Goal: Task Accomplishment & Management: Use online tool/utility

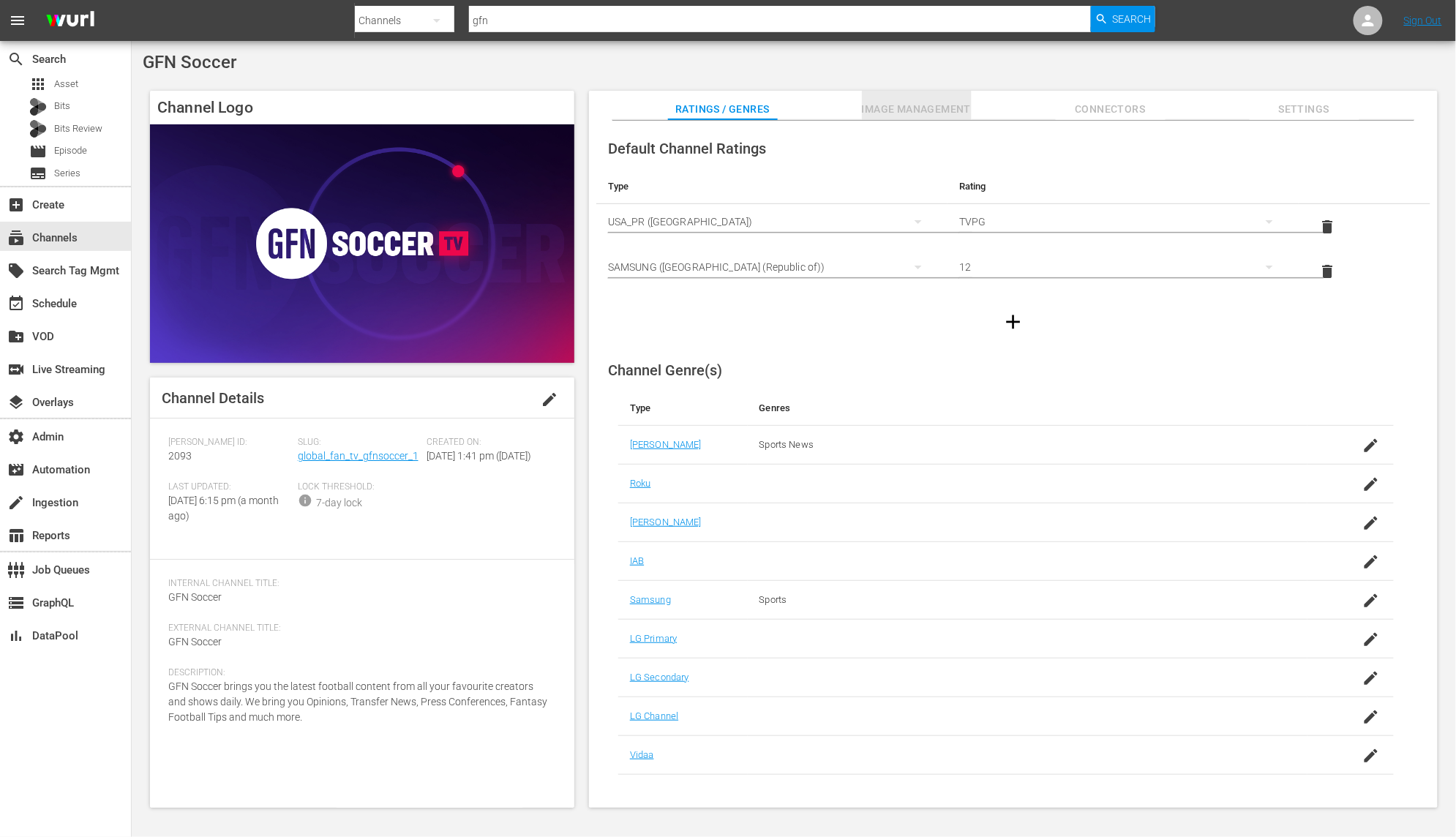
click at [956, 103] on span "Image Management" at bounding box center [916, 109] width 110 height 18
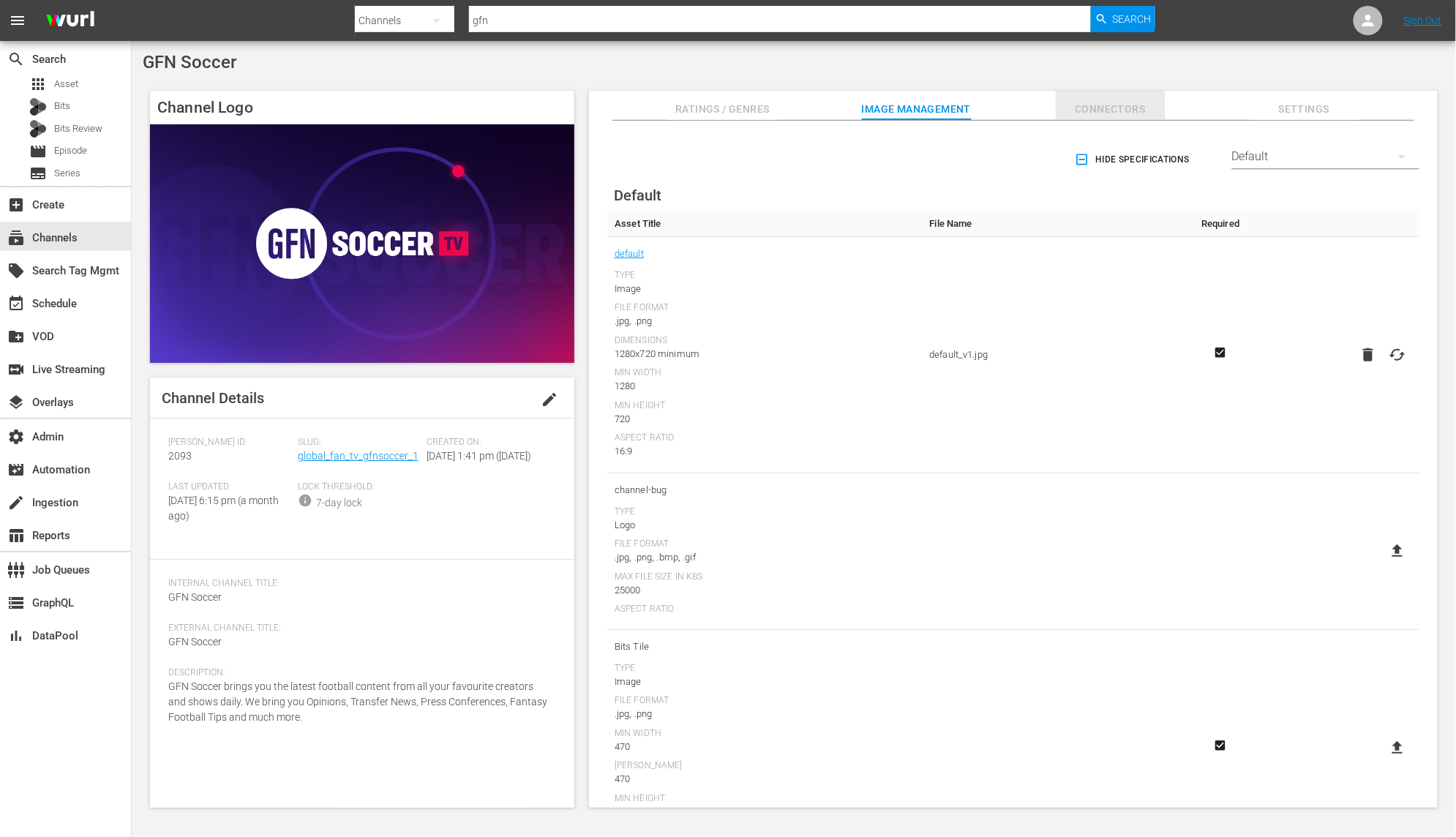
click at [1106, 108] on span "Connectors" at bounding box center [1110, 109] width 110 height 18
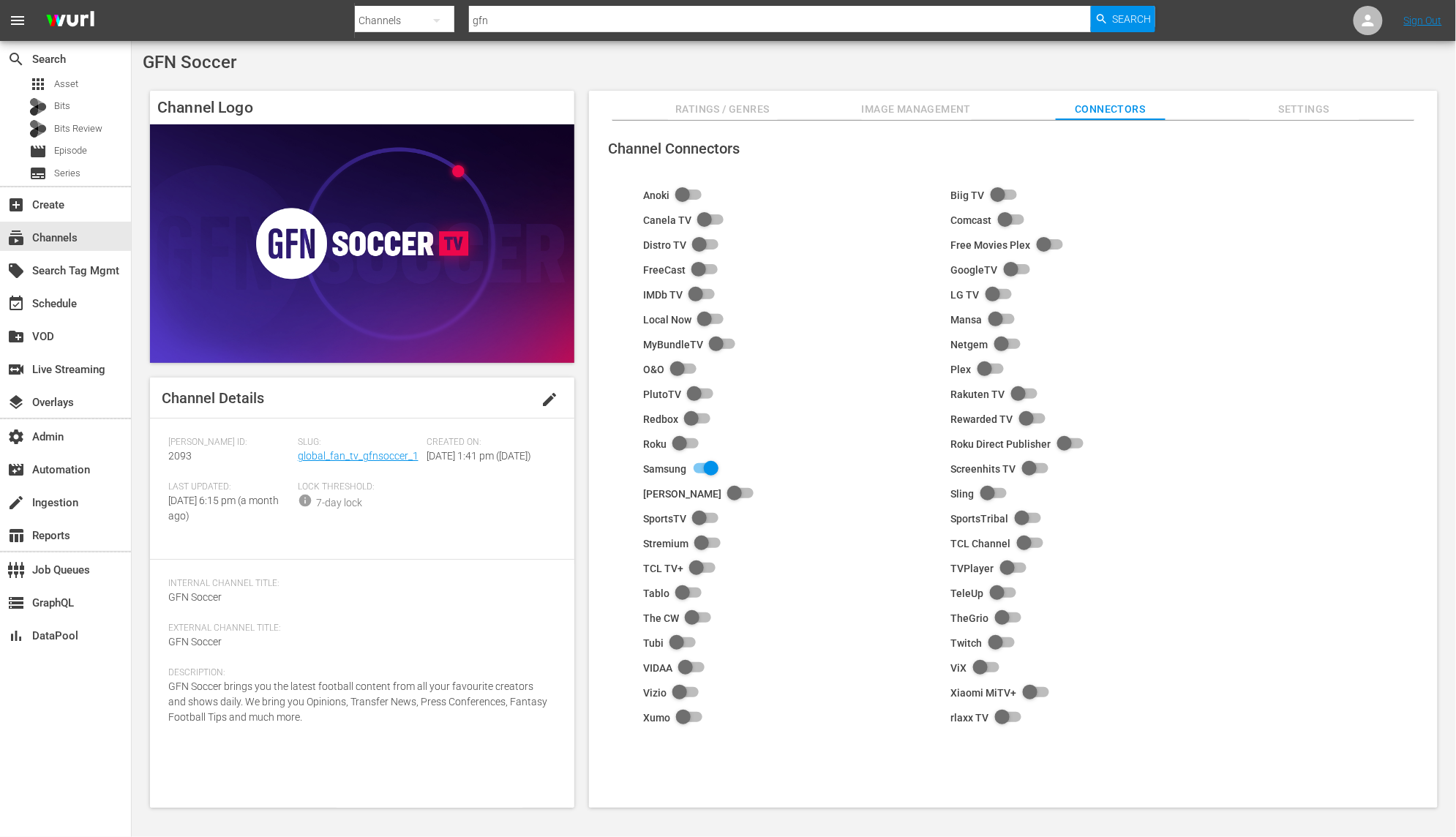
click at [1021, 542] on input "checkbox" at bounding box center [1027, 544] width 32 height 17
click at [703, 568] on input "checkbox" at bounding box center [699, 568] width 32 height 17
click at [1016, 392] on input "checkbox" at bounding box center [1021, 394] width 32 height 17
checkbox input "true"
click at [687, 200] on input "checkbox" at bounding box center [685, 195] width 32 height 17
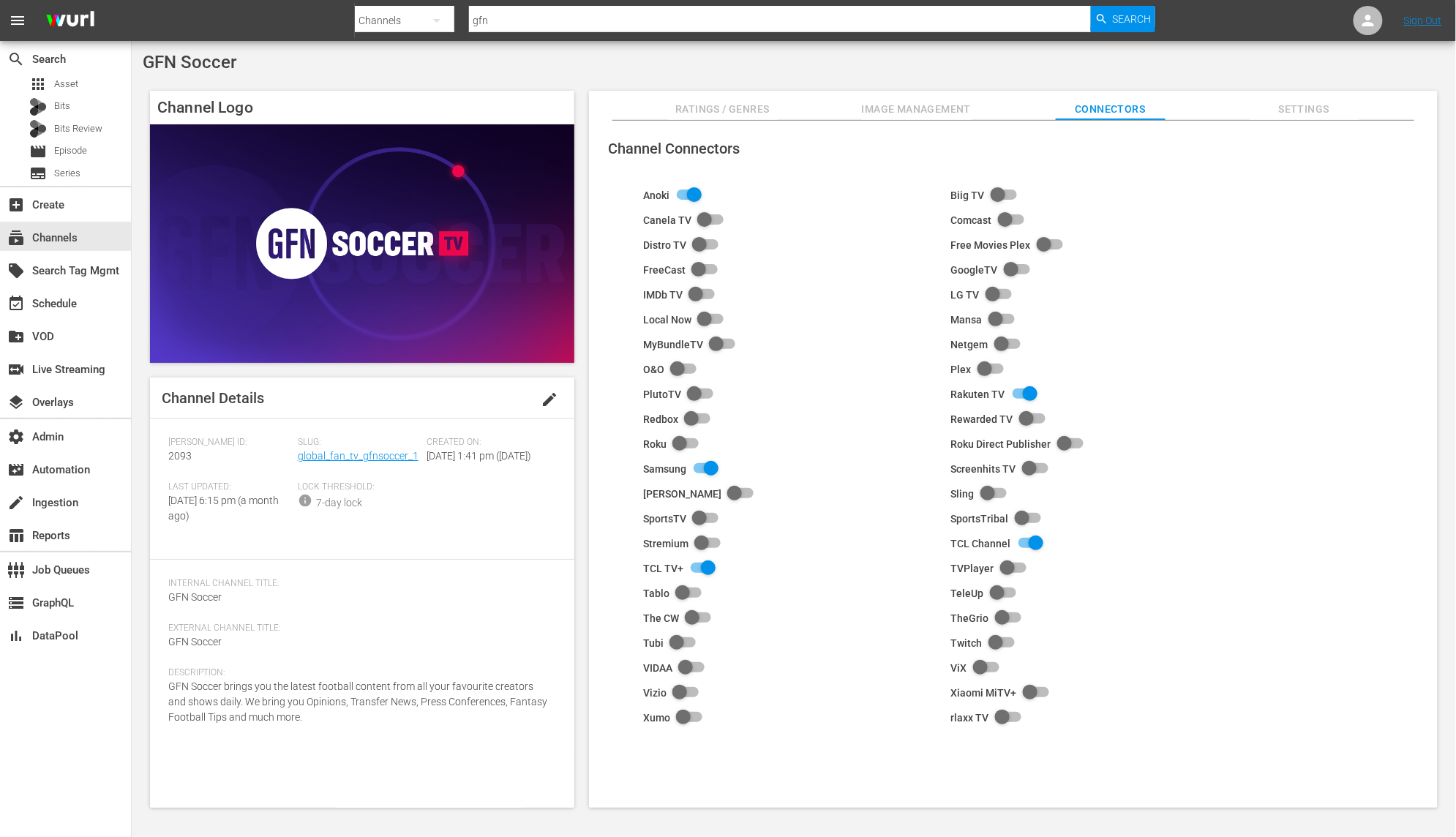
click at [1001, 344] on input "checkbox" at bounding box center [1004, 345] width 32 height 17
click at [1019, 521] on input "checkbox" at bounding box center [1024, 518] width 32 height 17
click at [1300, 106] on span "Settings" at bounding box center [1304, 109] width 110 height 18
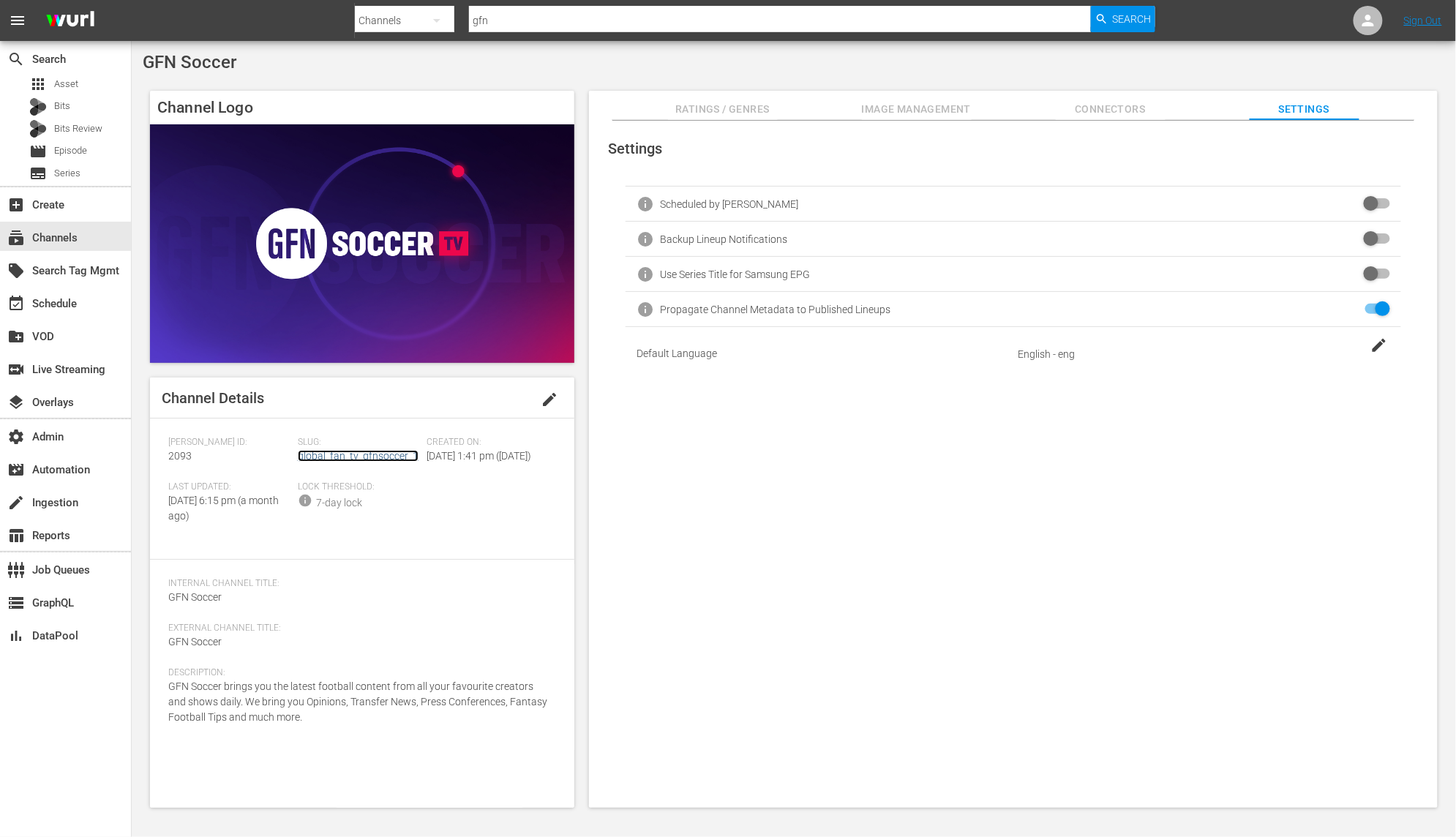
click at [387, 453] on link "global_fan_tv_gfnsoccer_1" at bounding box center [357, 455] width 121 height 12
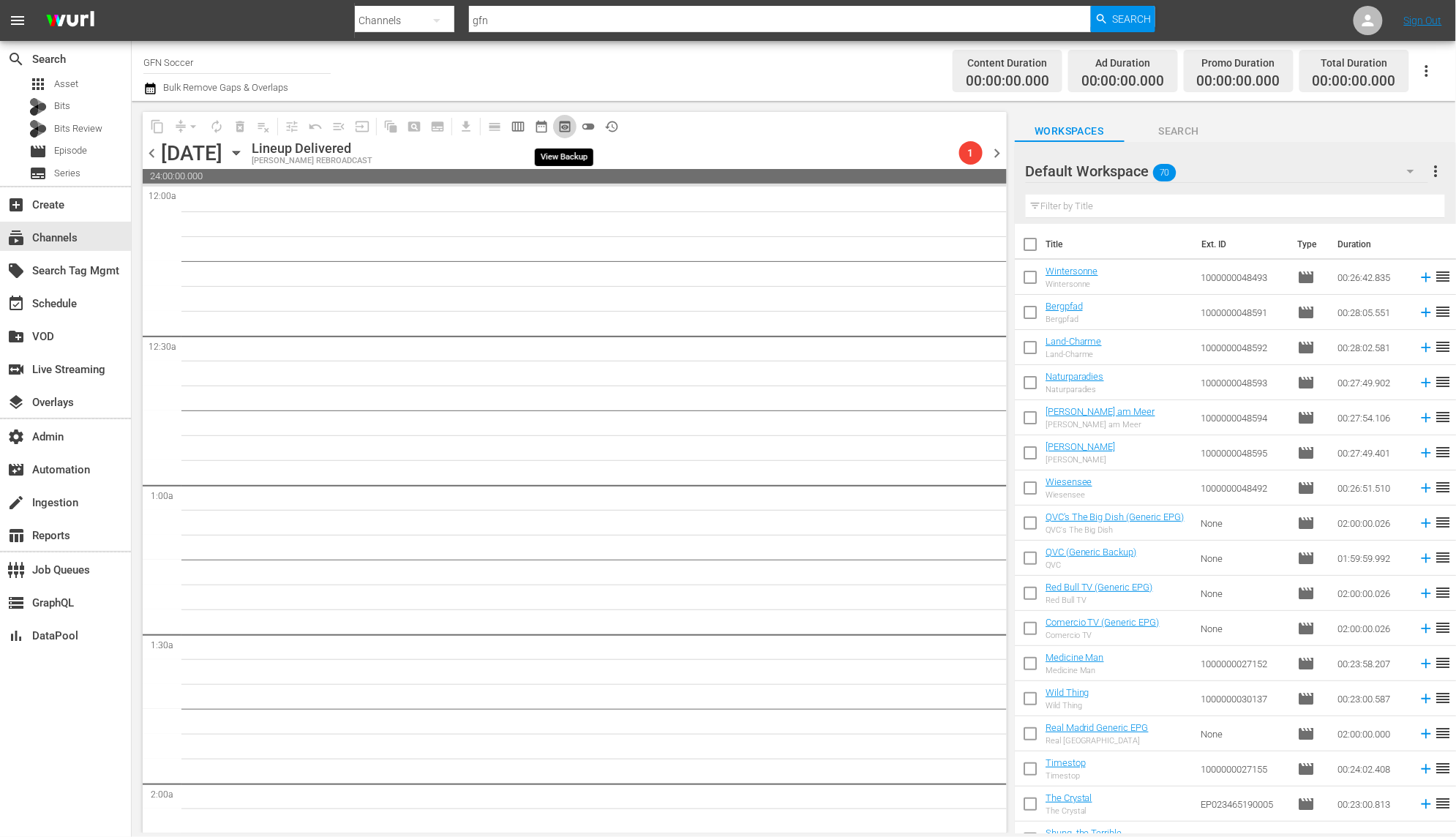
click at [568, 127] on span "preview_outlined" at bounding box center [564, 126] width 15 height 15
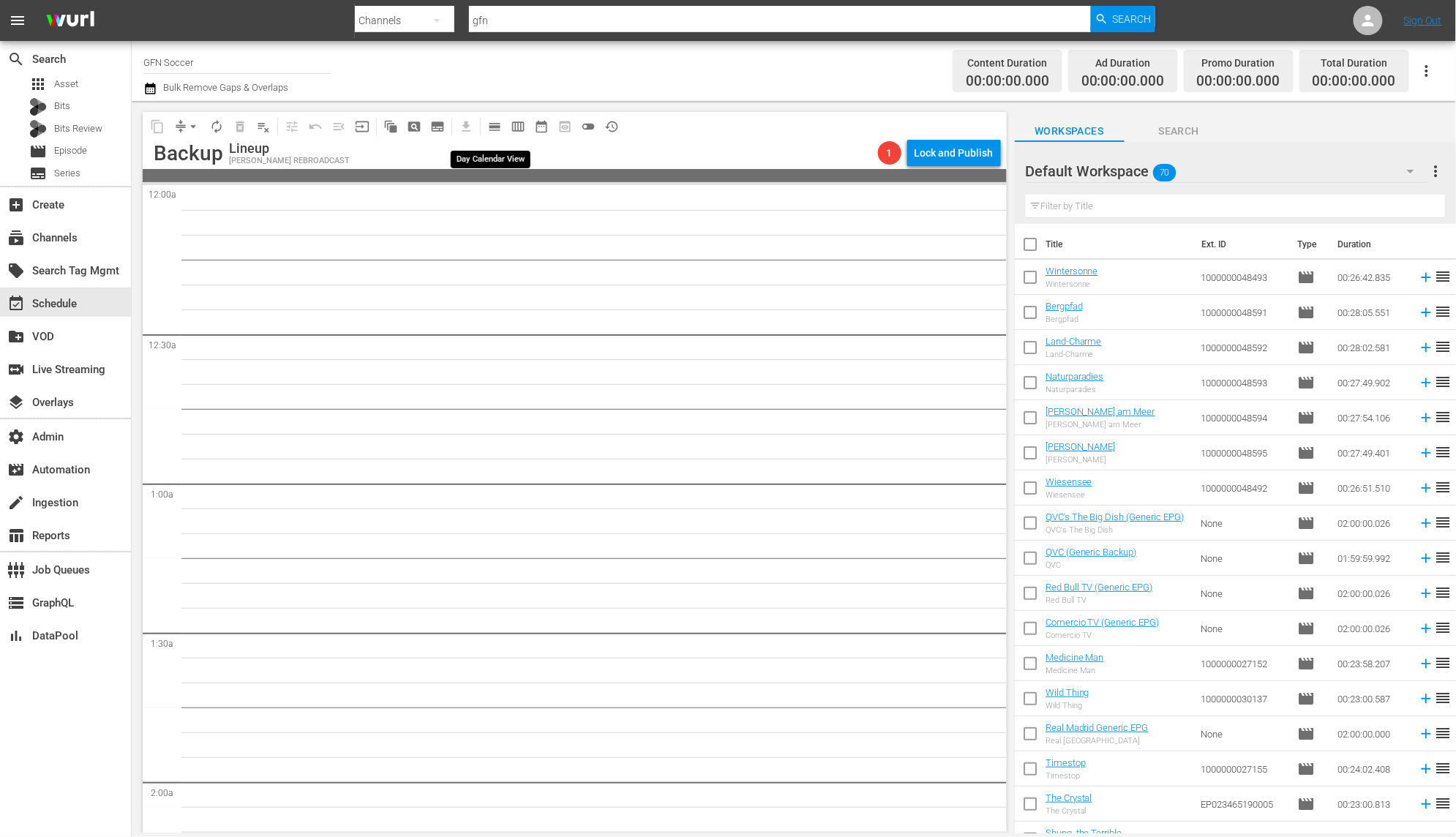
click at [499, 125] on span "calendar_view_day_outlined" at bounding box center [494, 126] width 15 height 15
